Goal: Task Accomplishment & Management: Use online tool/utility

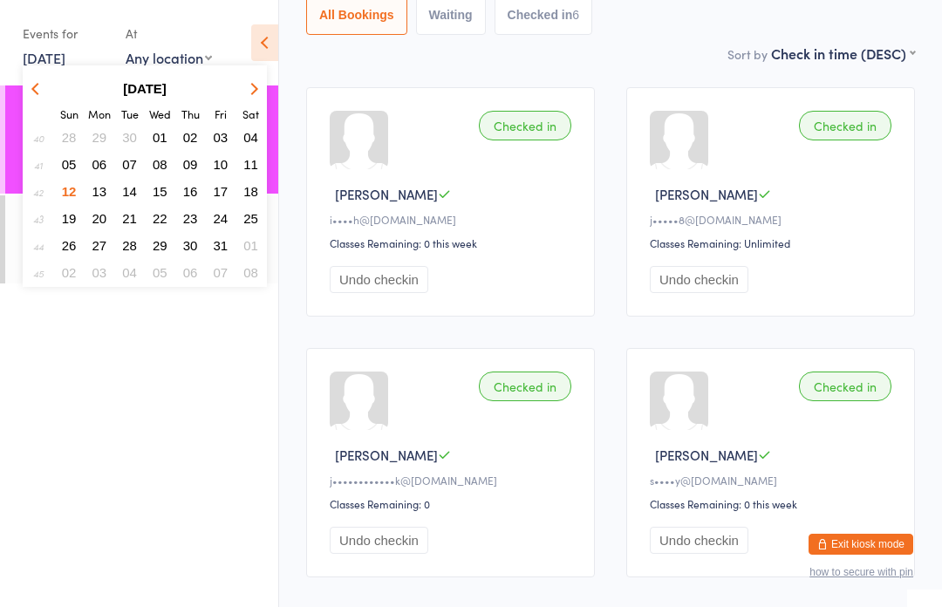
click at [100, 188] on span "13" at bounding box center [99, 191] width 15 height 15
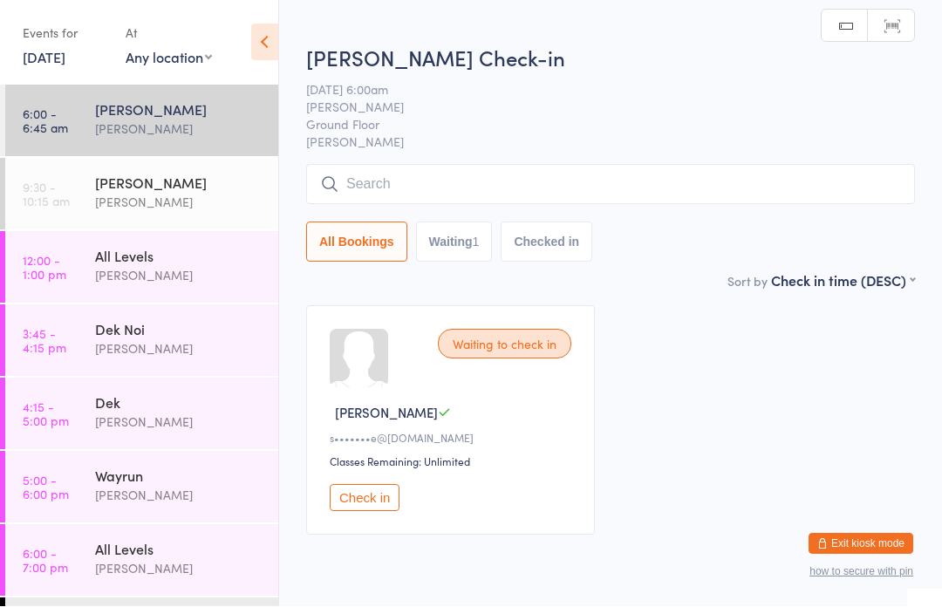
scroll to position [1, 0]
click at [411, 185] on input "search" at bounding box center [610, 184] width 609 height 40
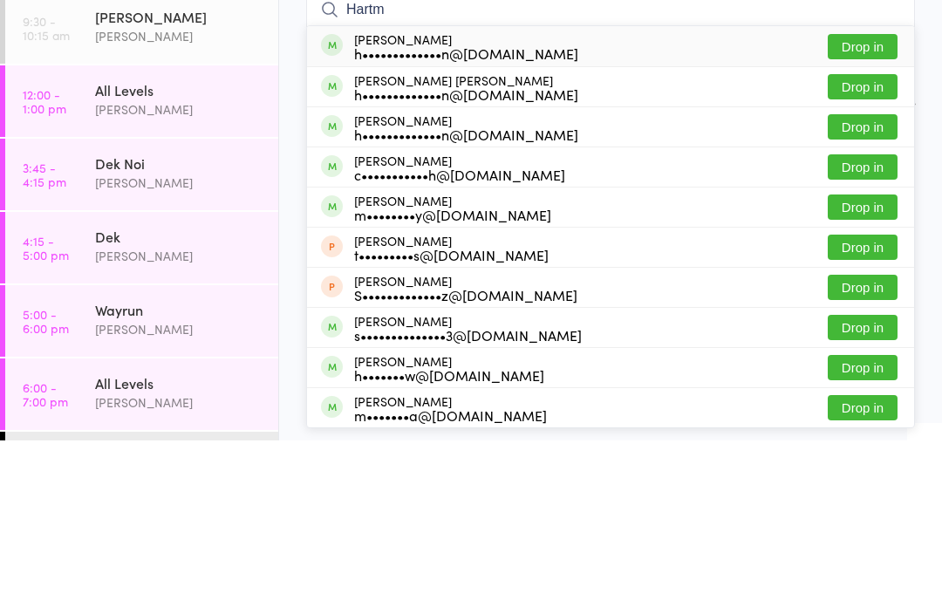
type input "Hartm"
click at [870, 201] on button "Drop in" at bounding box center [863, 213] width 70 height 25
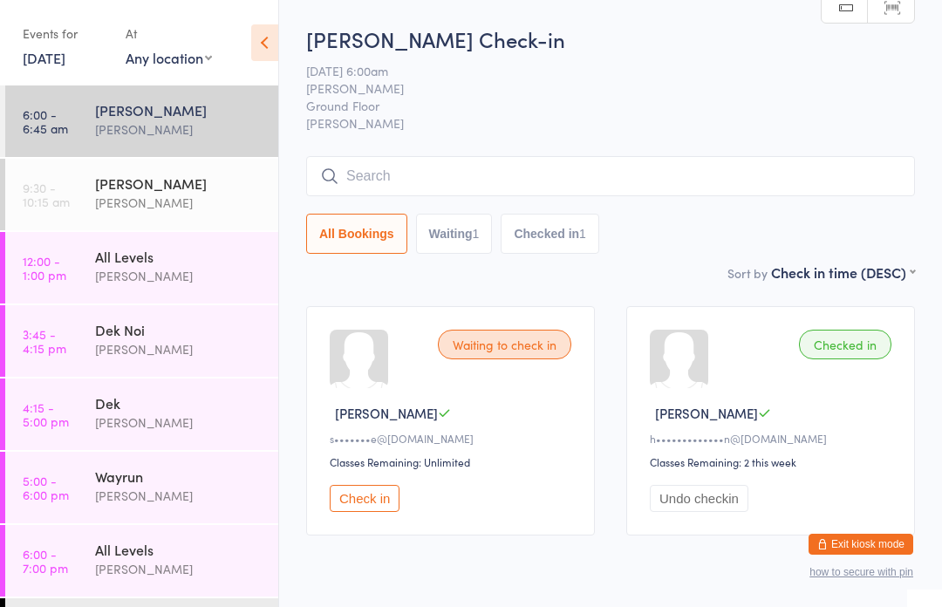
click at [533, 176] on input "search" at bounding box center [610, 176] width 609 height 40
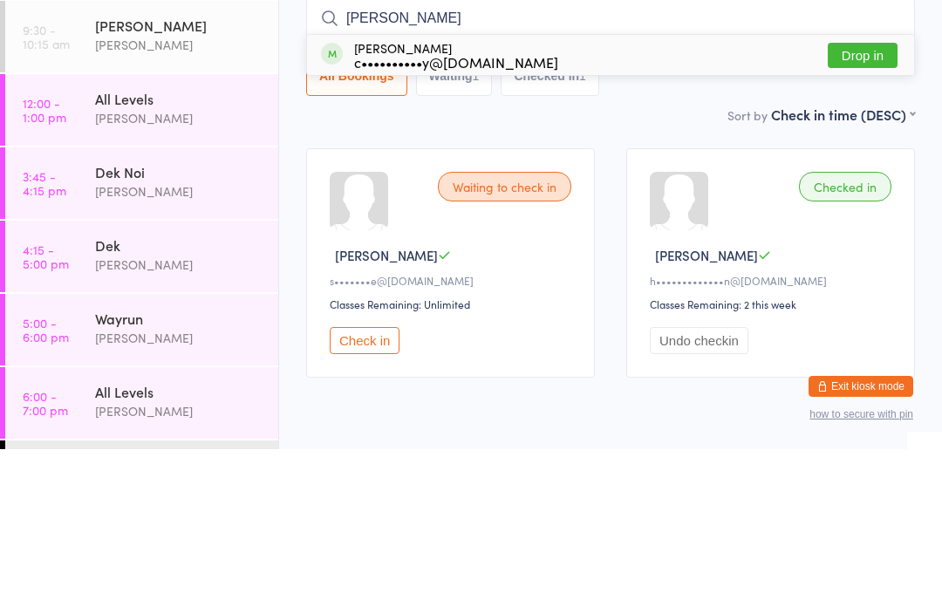
type input "[PERSON_NAME]"
click at [868, 201] on button "Drop in" at bounding box center [863, 213] width 70 height 25
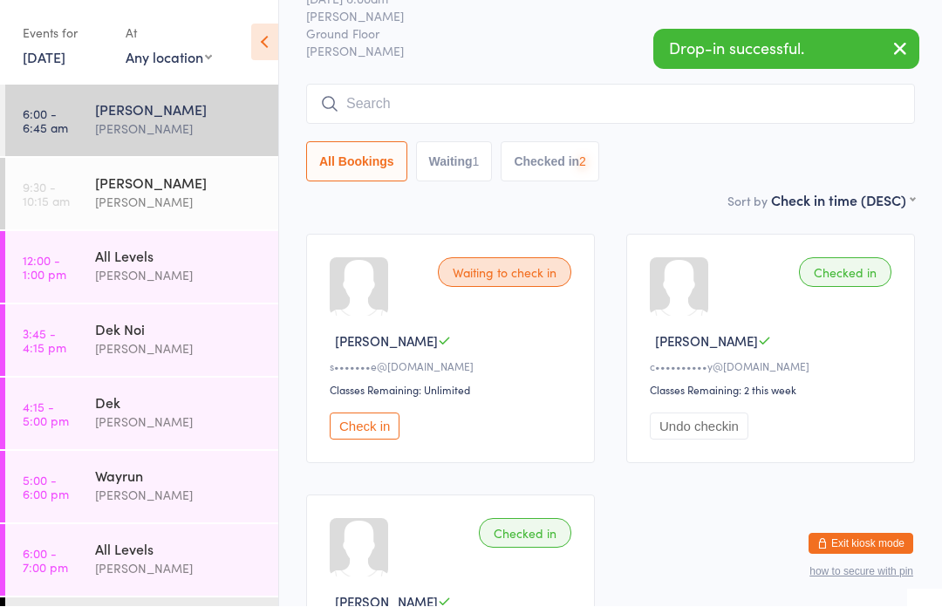
scroll to position [72, 0]
click at [351, 99] on input "search" at bounding box center [610, 104] width 609 height 40
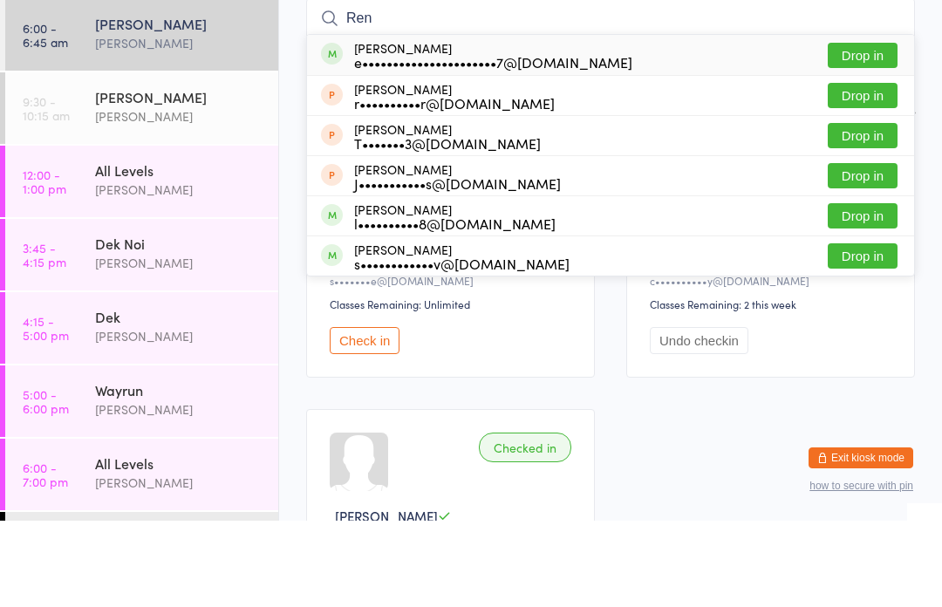
type input "Ren"
click at [855, 169] on button "Drop in" at bounding box center [863, 181] width 70 height 25
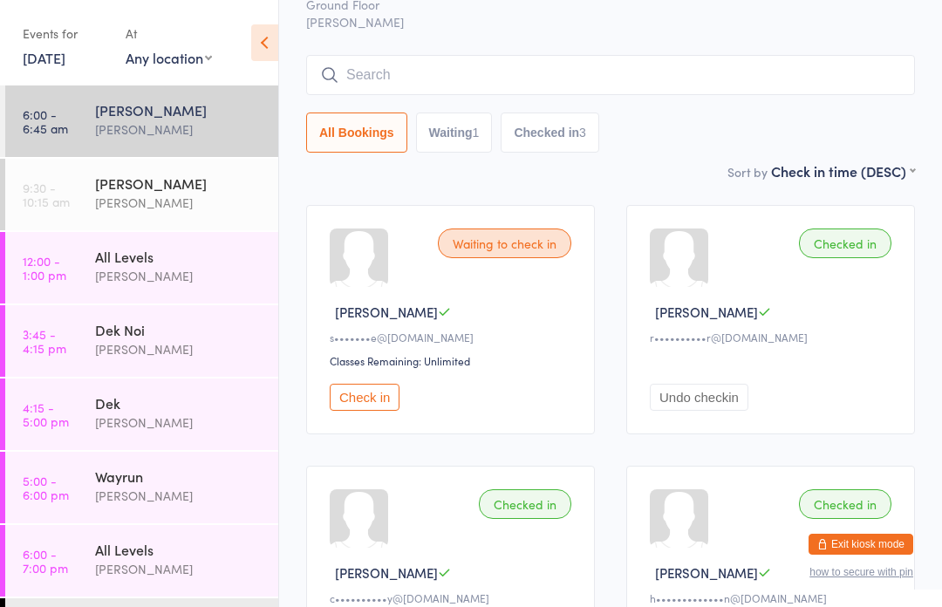
scroll to position [99, 0]
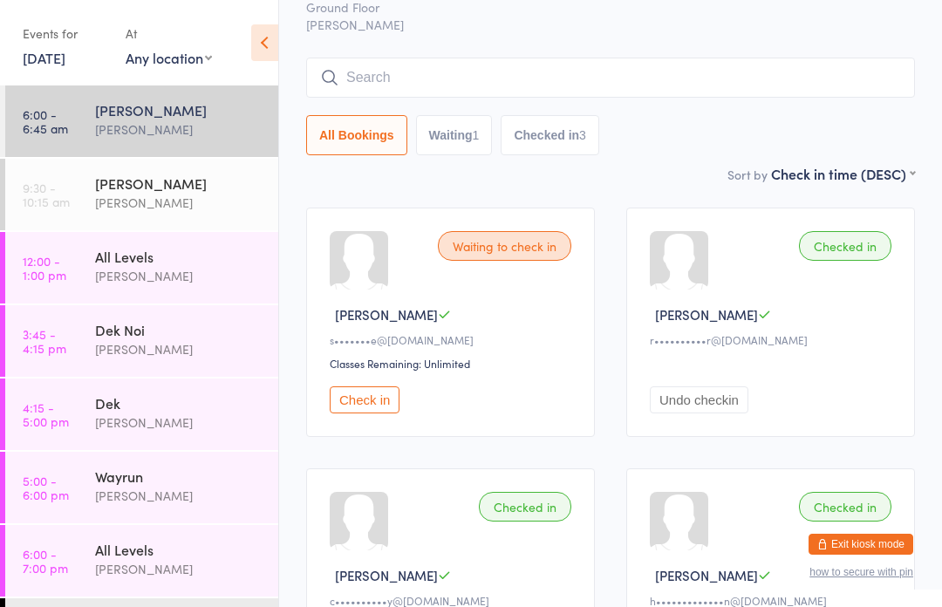
click at [365, 412] on button "Check in" at bounding box center [365, 399] width 70 height 27
